Goal: Find specific page/section: Find specific page/section

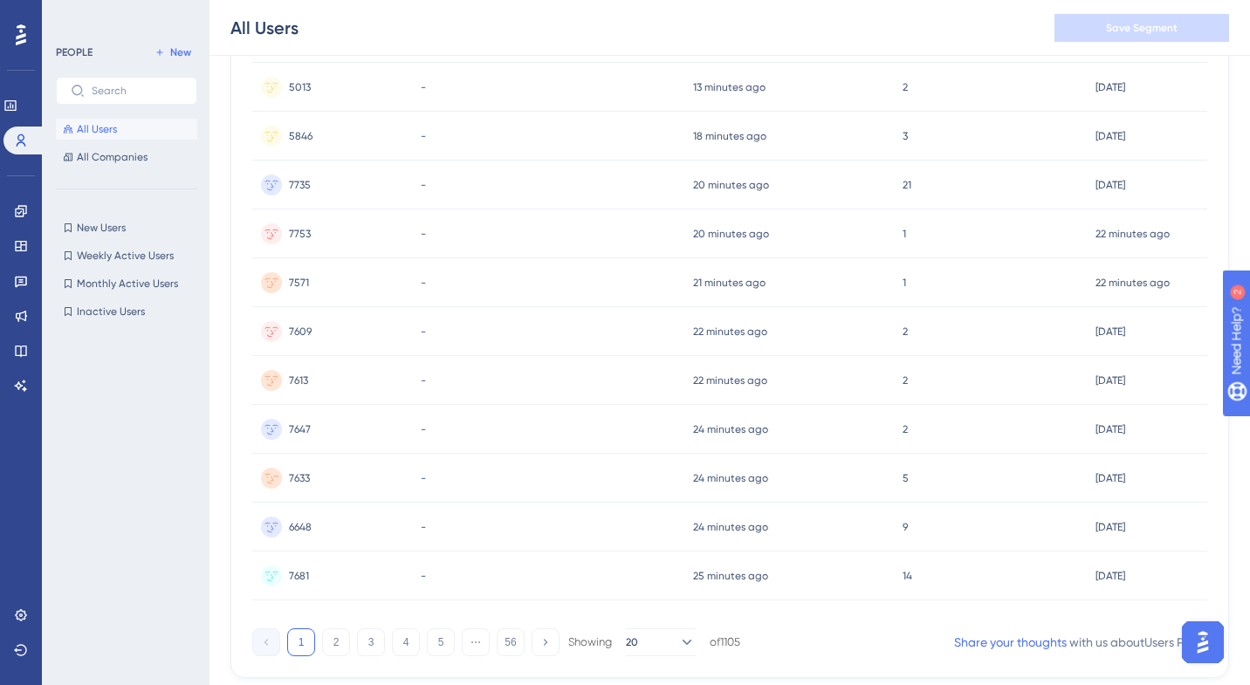
scroll to position [718, 0]
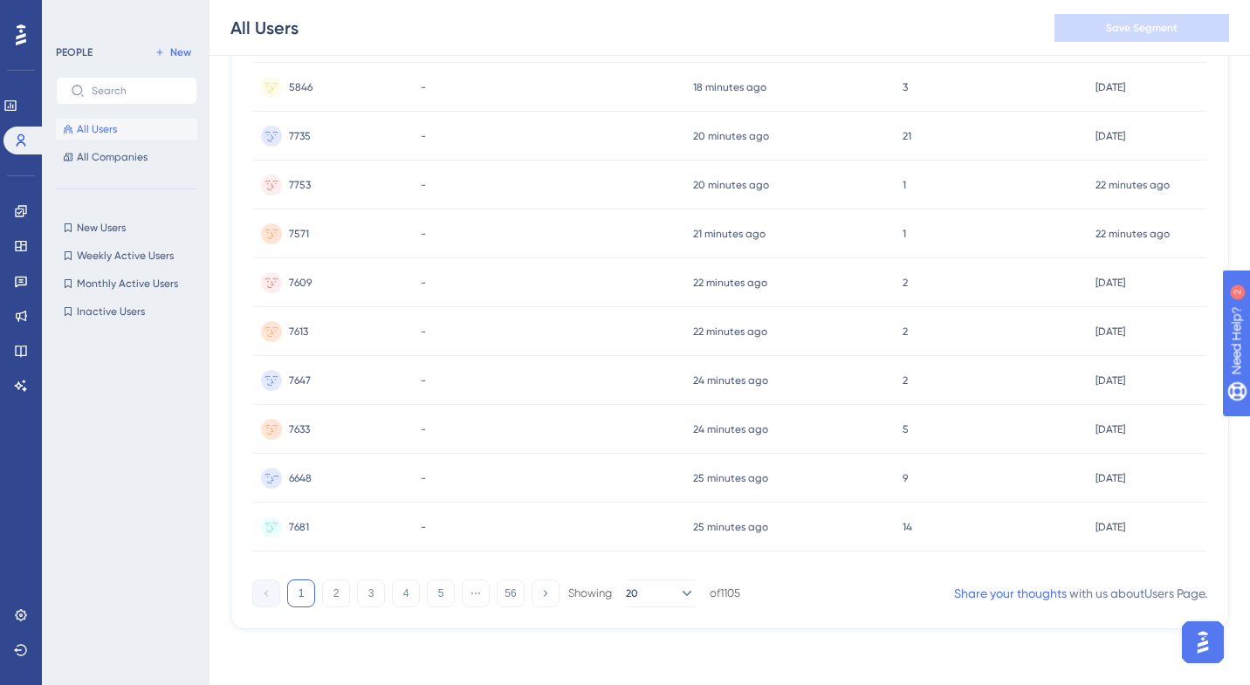
click at [304, 473] on span "6648" at bounding box center [300, 478] width 23 height 14
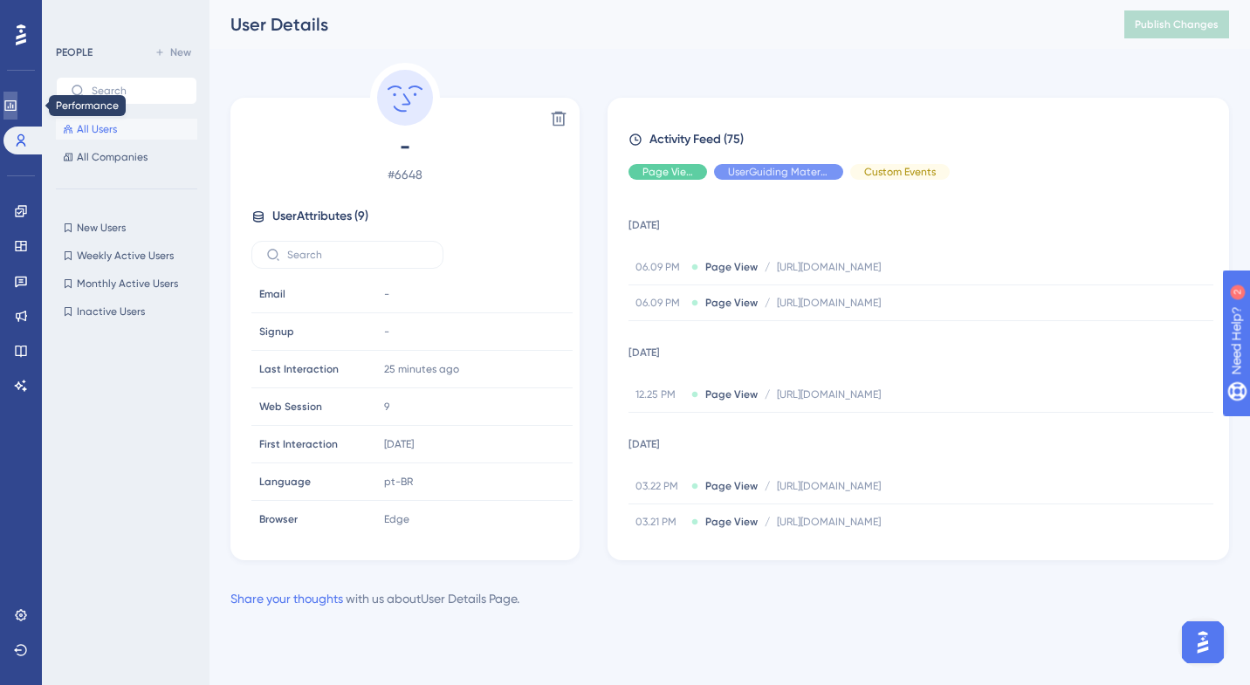
click at [17, 113] on link at bounding box center [10, 106] width 14 height 28
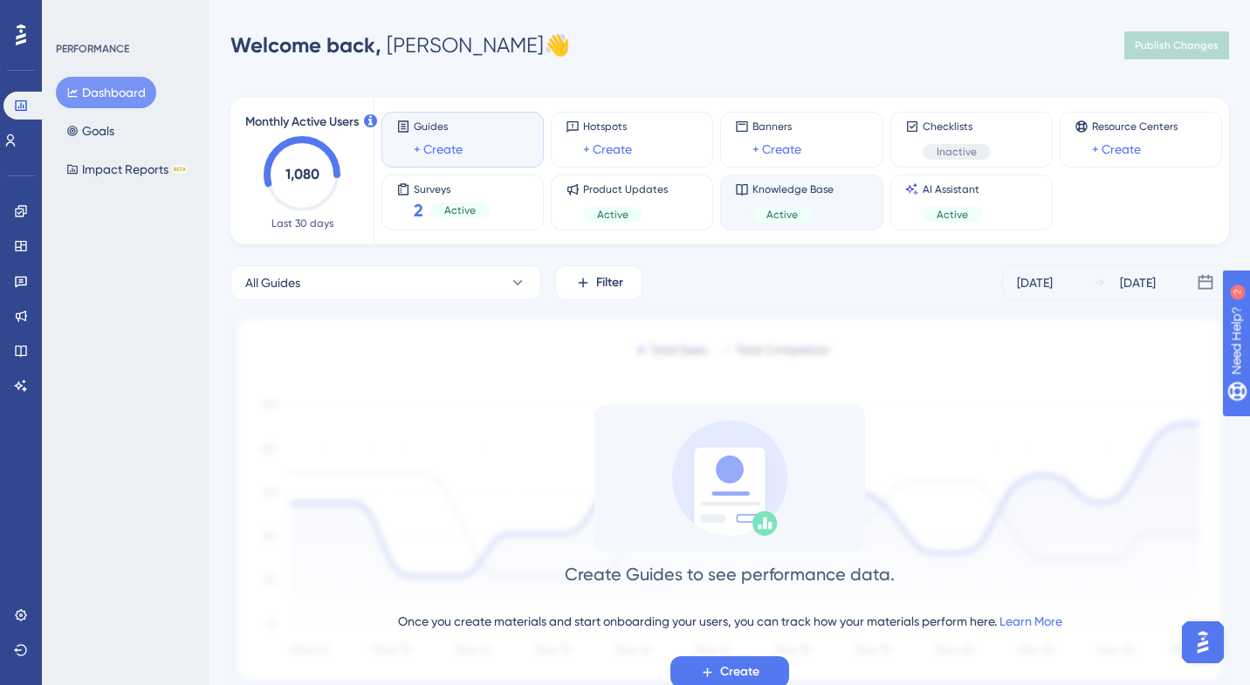
click at [781, 188] on span "Knowledge Base" at bounding box center [792, 189] width 81 height 14
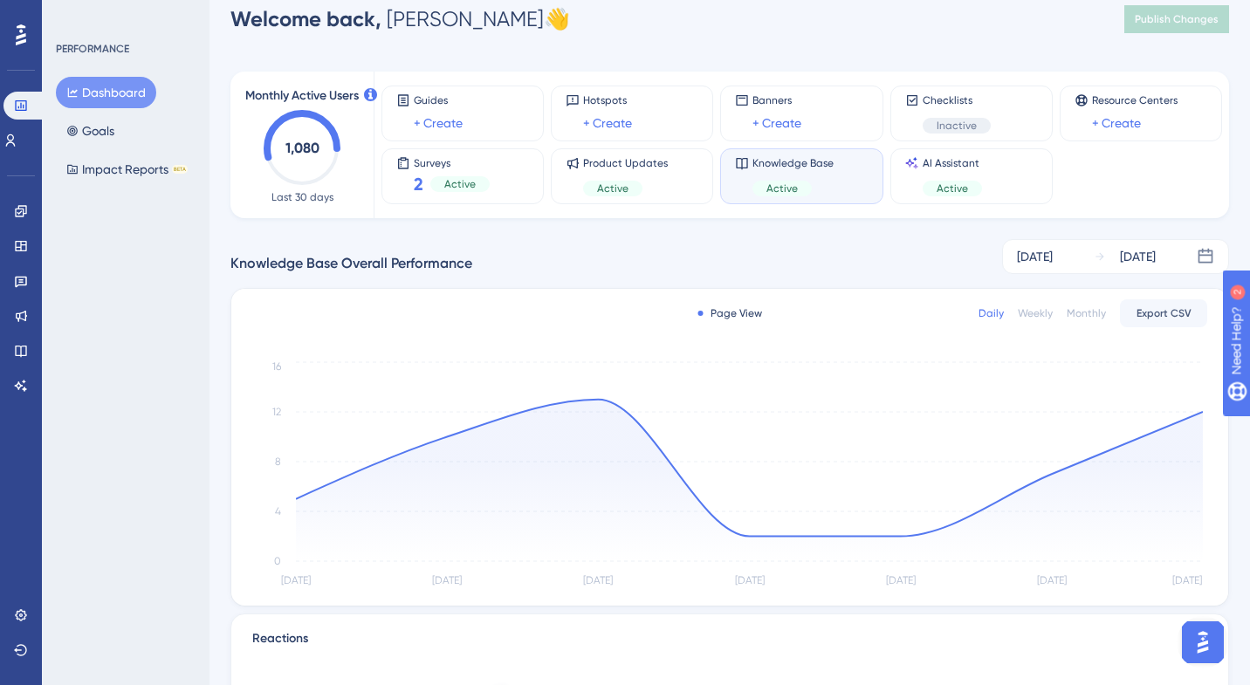
scroll to position [23, 0]
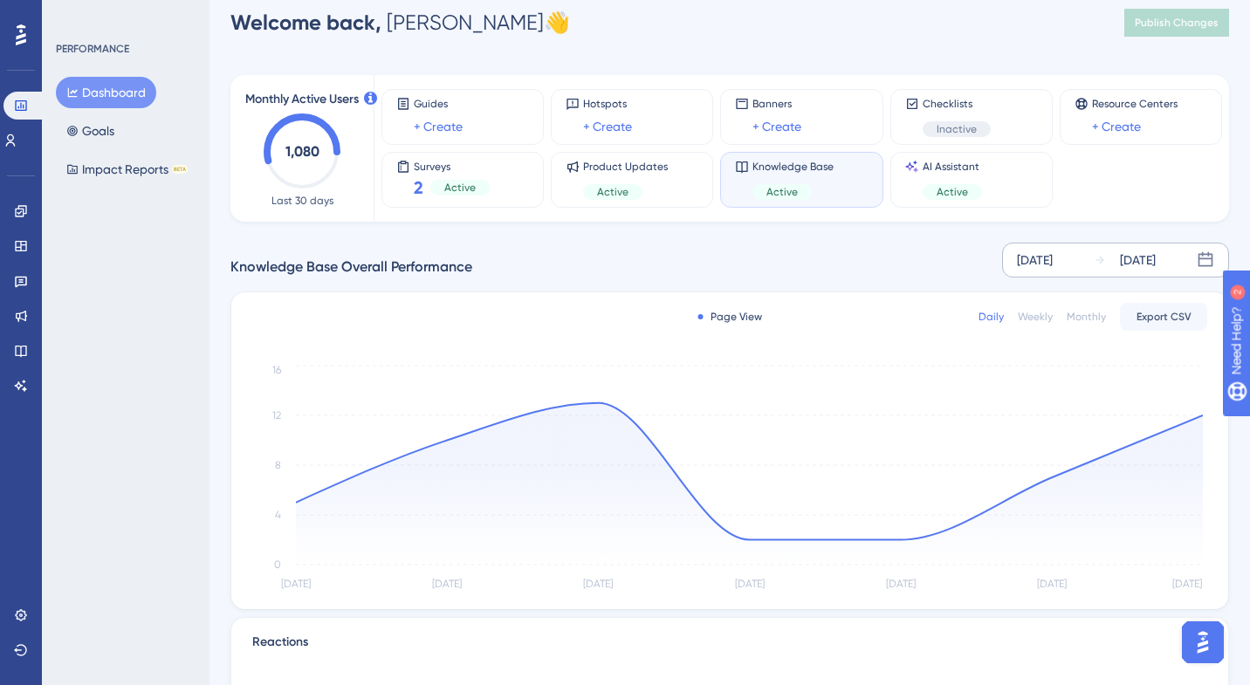
click at [1052, 264] on div "[DATE]" at bounding box center [1035, 260] width 36 height 21
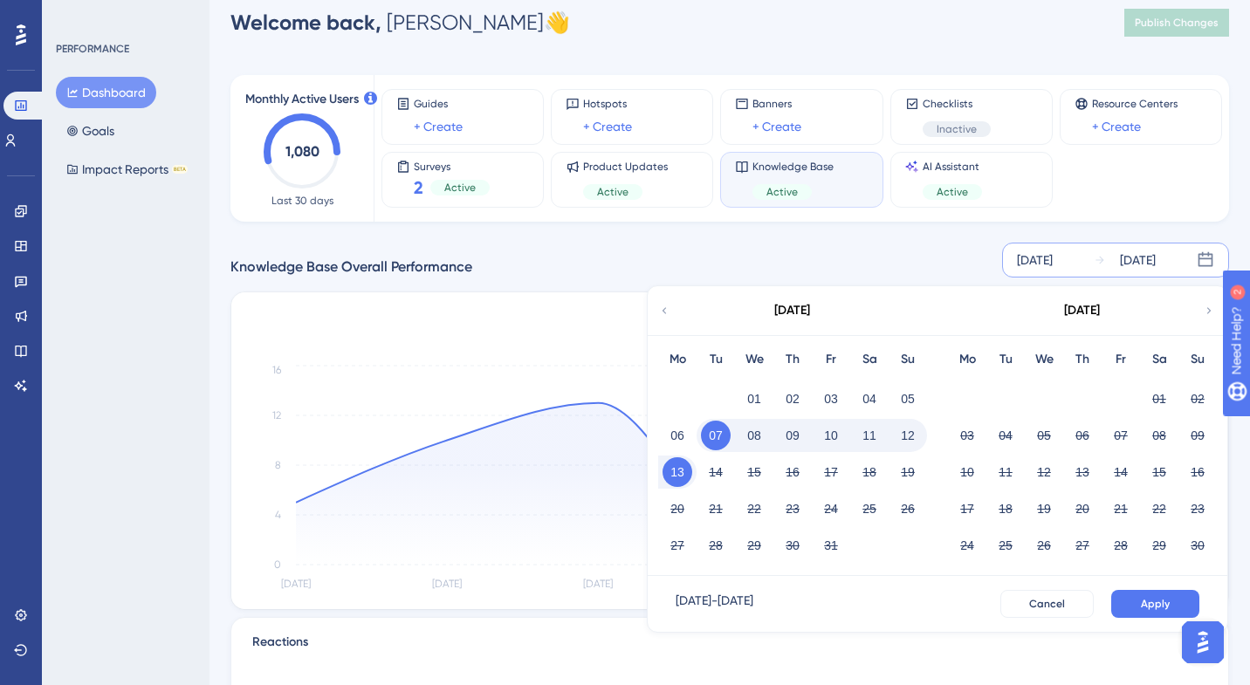
click at [925, 244] on div "Knowledge Base Overall Performance [DATE] [DATE] [DATE] Mo Tu We Th Fr Sa Su 01…" at bounding box center [729, 260] width 998 height 35
